Goal: Task Accomplishment & Management: Use online tool/utility

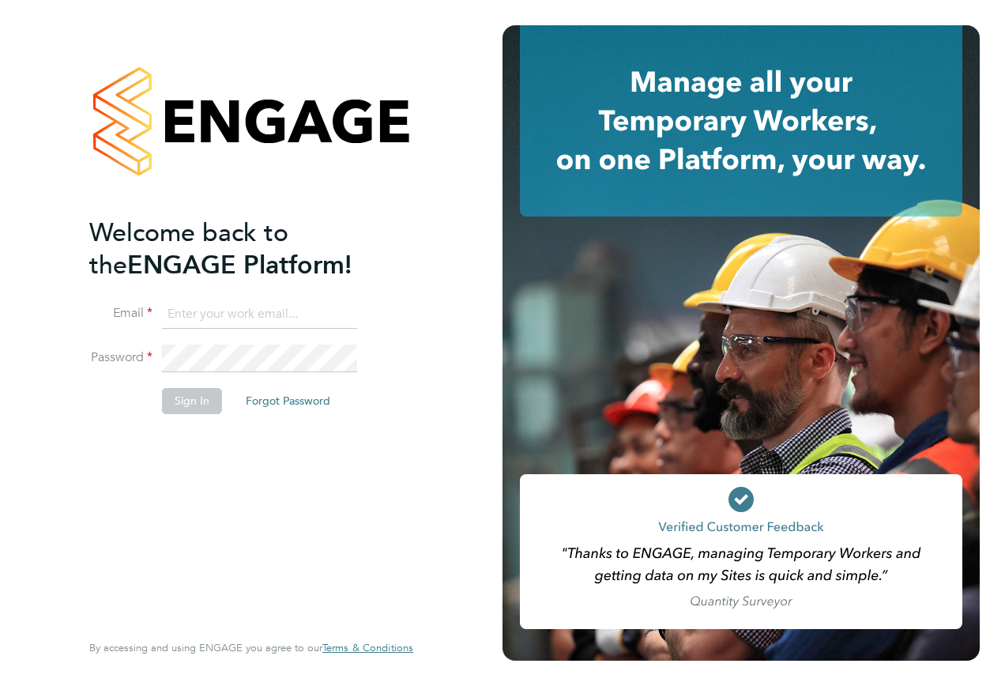
type input "admin@scantec.co.uk"
click at [174, 401] on button "Sign In" at bounding box center [192, 400] width 60 height 25
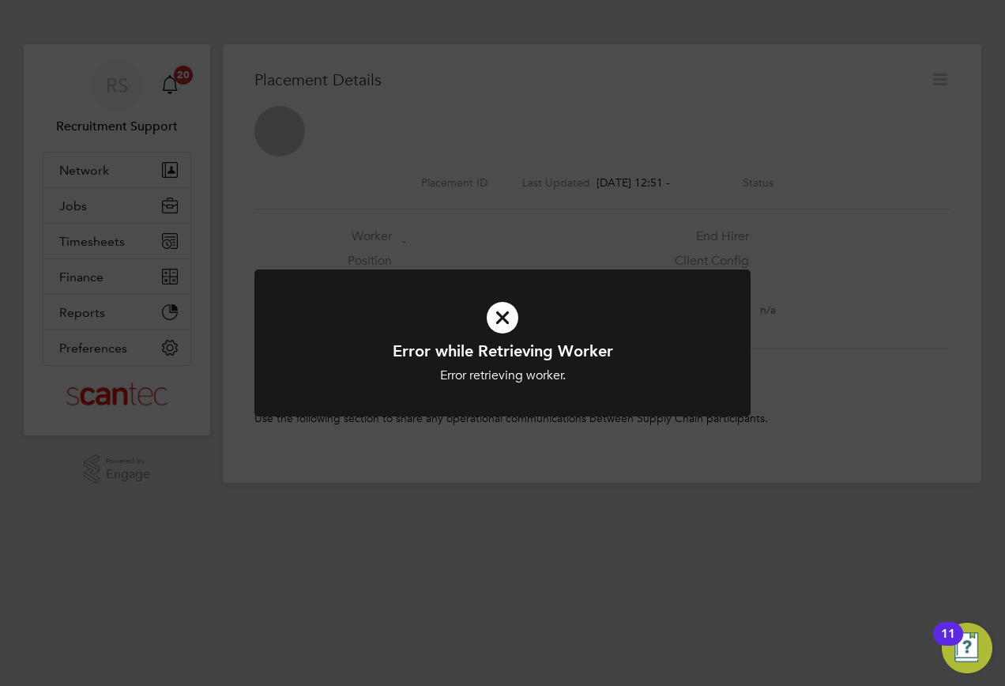
click at [503, 317] on icon at bounding box center [502, 318] width 411 height 62
